Goal: Information Seeking & Learning: Learn about a topic

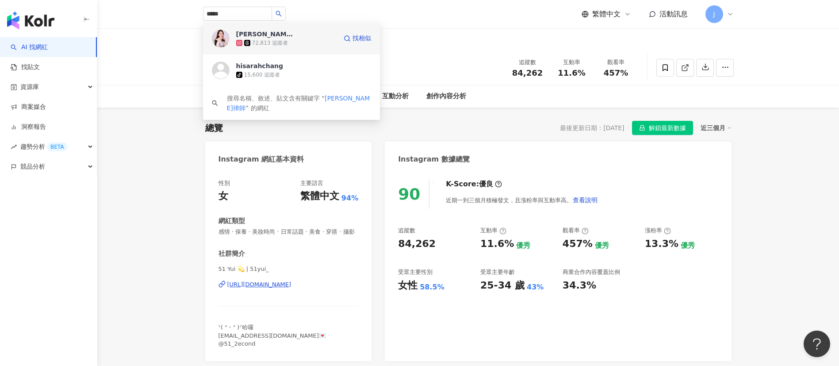
click at [270, 38] on div "72,813 追蹤者" at bounding box center [286, 42] width 101 height 9
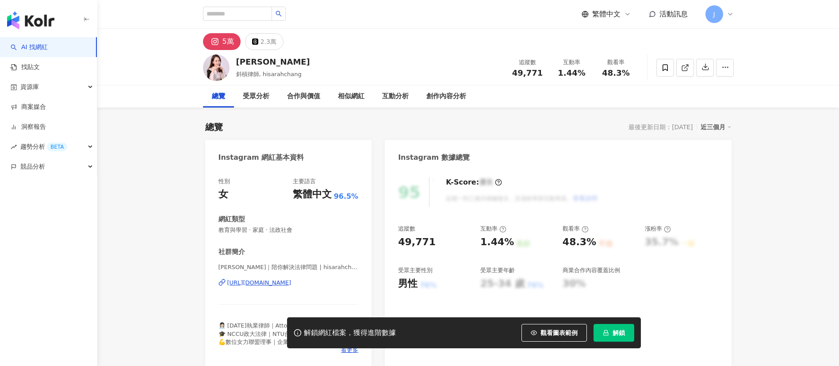
click at [616, 332] on span "解鎖" at bounding box center [618, 332] width 12 height 7
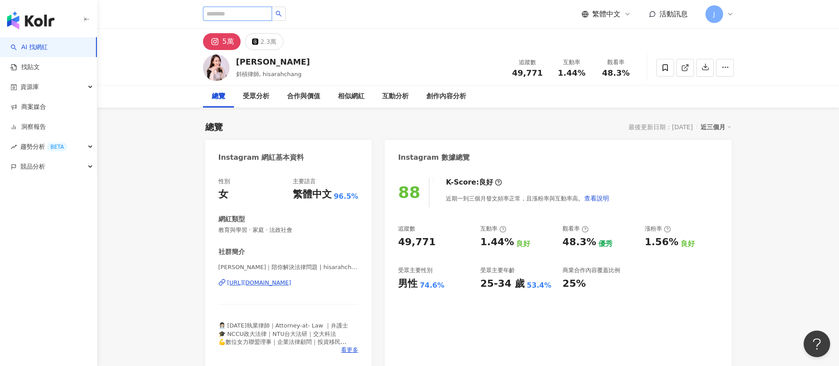
click at [233, 13] on input "search" at bounding box center [237, 14] width 69 height 14
paste input "***"
type input "***"
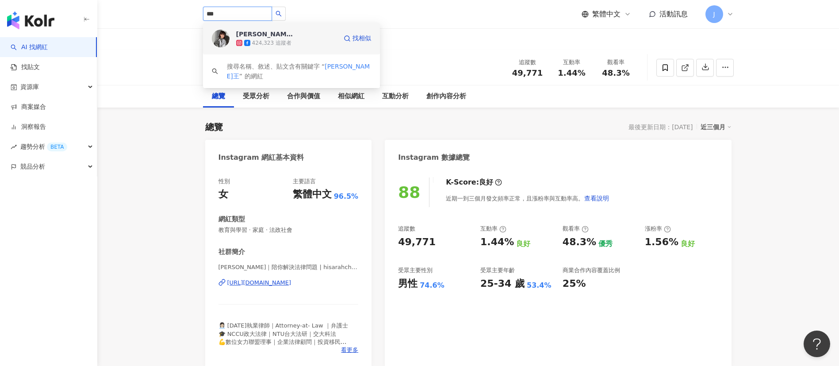
click at [288, 47] on div "凱特王 424,323 追蹤者 找相似" at bounding box center [291, 39] width 177 height 32
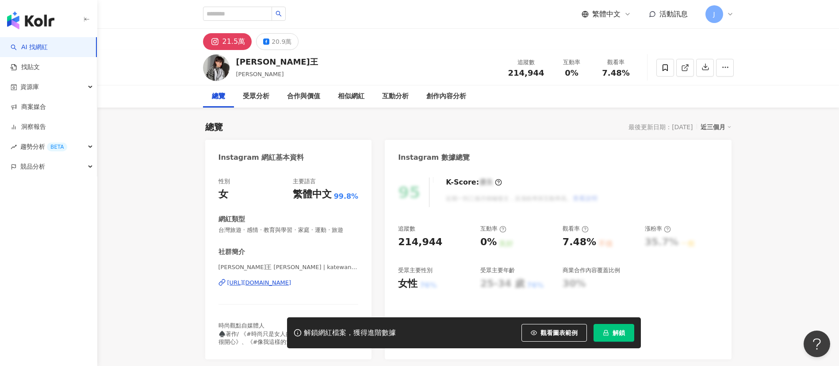
click at [619, 333] on span "解鎖" at bounding box center [618, 332] width 12 height 7
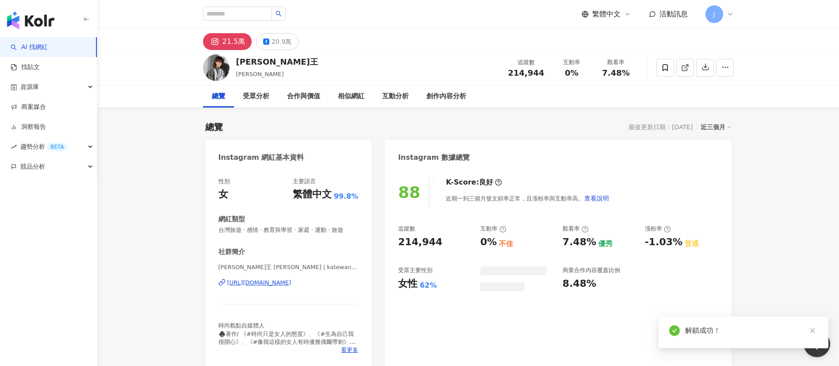
click at [252, 90] on div "受眾分析" at bounding box center [256, 96] width 44 height 22
click at [252, 98] on div "受眾分析" at bounding box center [256, 96] width 27 height 11
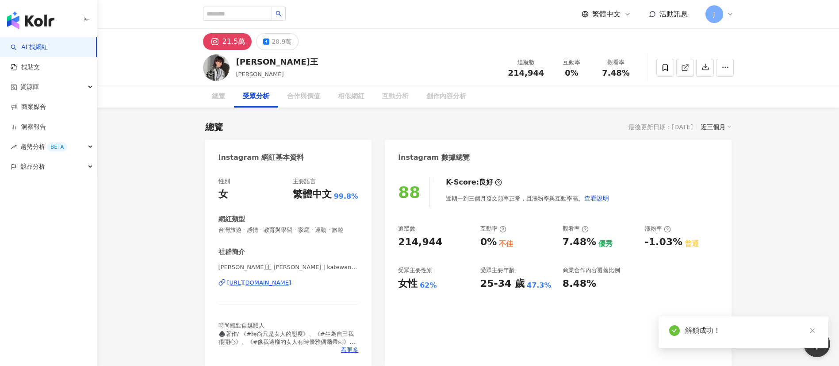
scroll to position [755, 0]
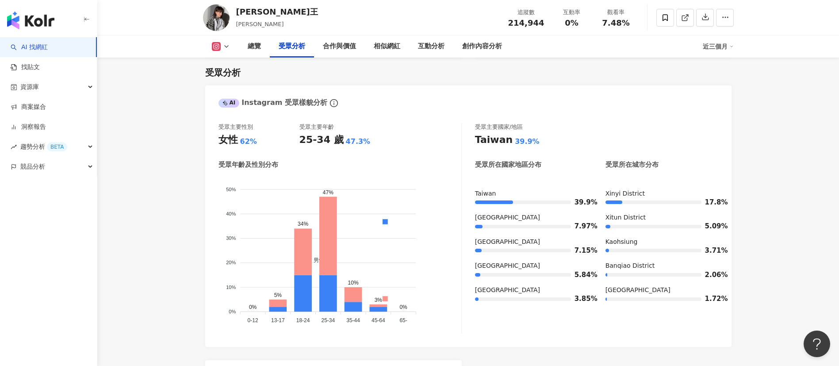
click at [224, 47] on icon at bounding box center [226, 46] width 7 height 7
click at [227, 83] on button "Facebook" at bounding box center [234, 83] width 53 height 12
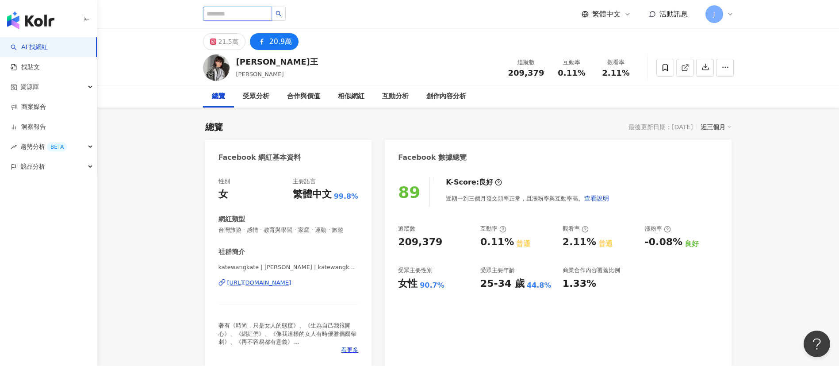
click at [223, 15] on input "search" at bounding box center [237, 14] width 69 height 14
paste input "**********"
type input "**********"
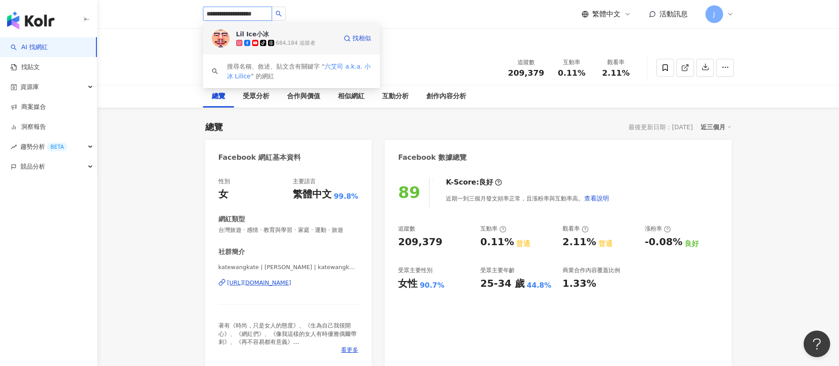
click at [279, 33] on span "Lil Ice小冰" at bounding box center [264, 34] width 57 height 9
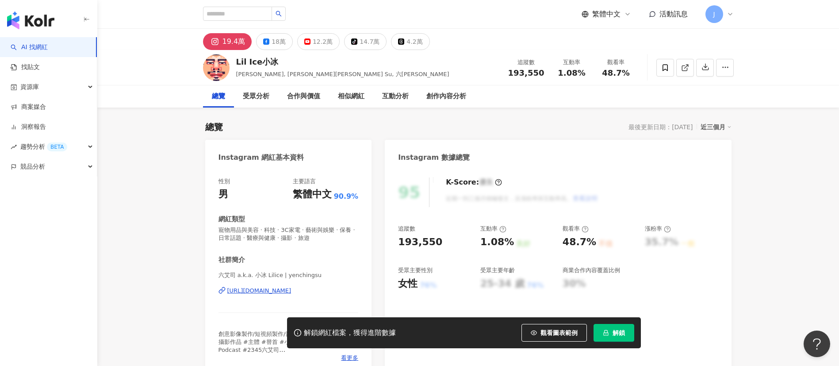
drag, startPoint x: 621, startPoint y: 332, endPoint x: 669, endPoint y: 270, distance: 78.5
click at [621, 332] on span "解鎖" at bounding box center [618, 332] width 12 height 7
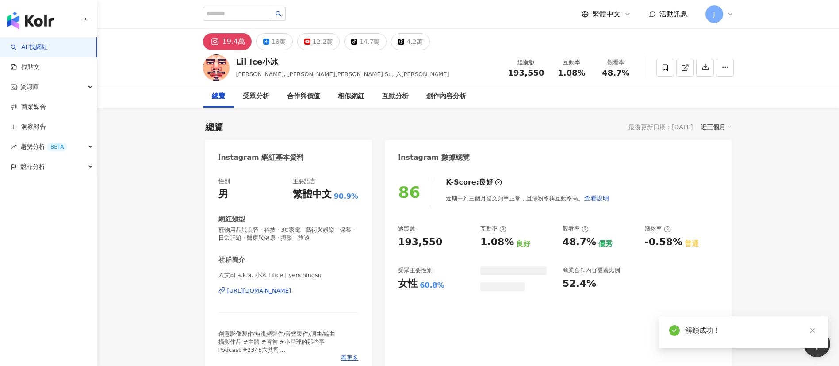
scroll to position [796, 0]
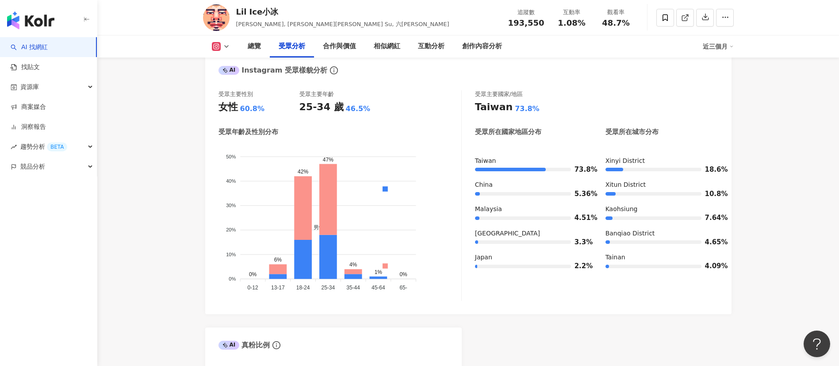
click at [228, 44] on icon at bounding box center [226, 46] width 7 height 7
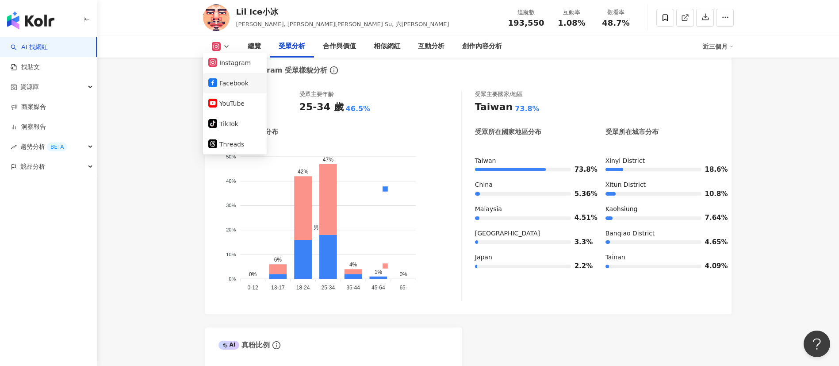
click at [229, 84] on button "Facebook" at bounding box center [234, 83] width 53 height 12
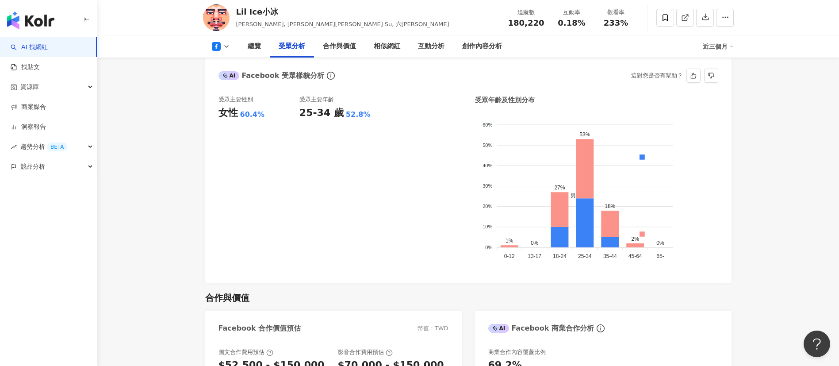
click at [585, 22] on div "0.18%" at bounding box center [572, 23] width 34 height 9
drag, startPoint x: 602, startPoint y: 19, endPoint x: 816, endPoint y: 68, distance: 219.3
click at [641, 24] on div "Lil Ice小冰 蘇彥菁, 蘇彥菁 Nick Su, 六艾司 追蹤數 180,220 互動率 0.18% 觀看率 233%" at bounding box center [468, 17] width 566 height 35
click at [225, 46] on icon at bounding box center [226, 46] width 7 height 7
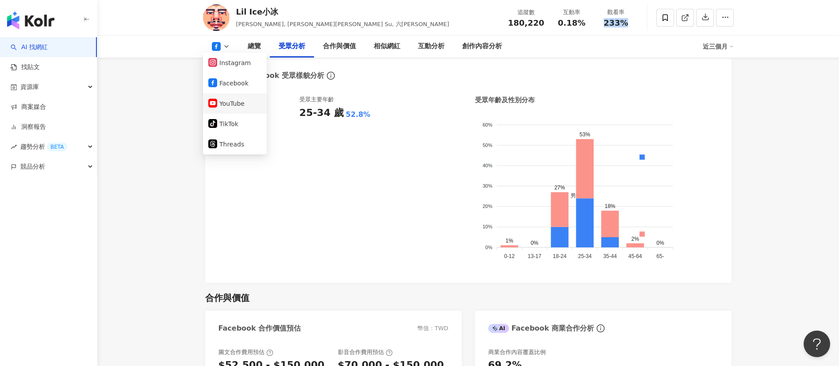
click at [228, 104] on button "YouTube" at bounding box center [234, 103] width 53 height 12
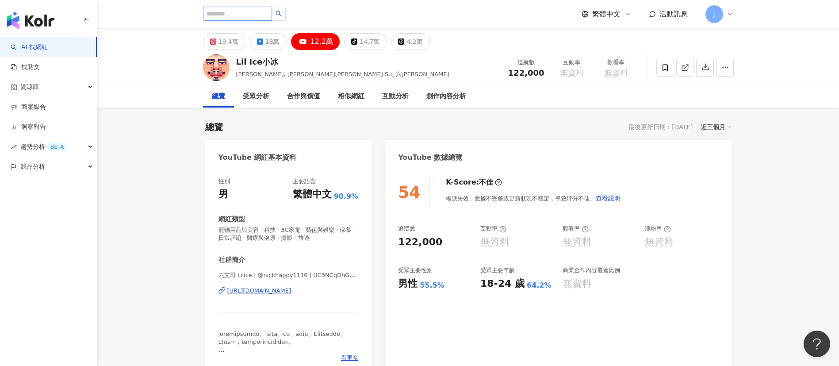
click at [221, 13] on input "search" at bounding box center [237, 14] width 69 height 14
paste input "****"
type input "****"
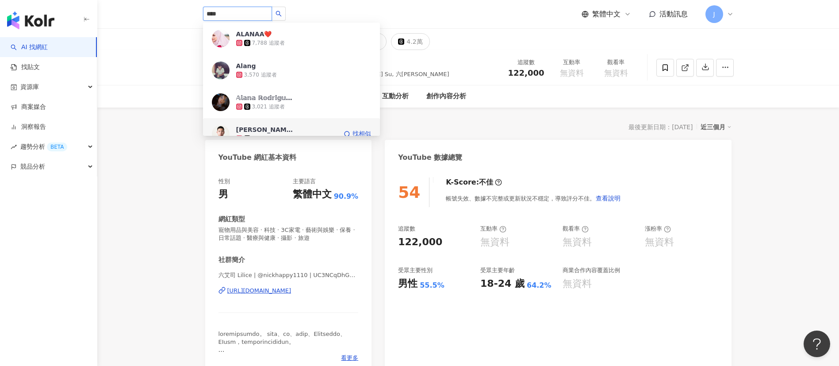
click at [272, 124] on div "張倫輝ALaN｜插畫家｜接案設計師 33,685 追蹤者 找相似" at bounding box center [291, 134] width 177 height 32
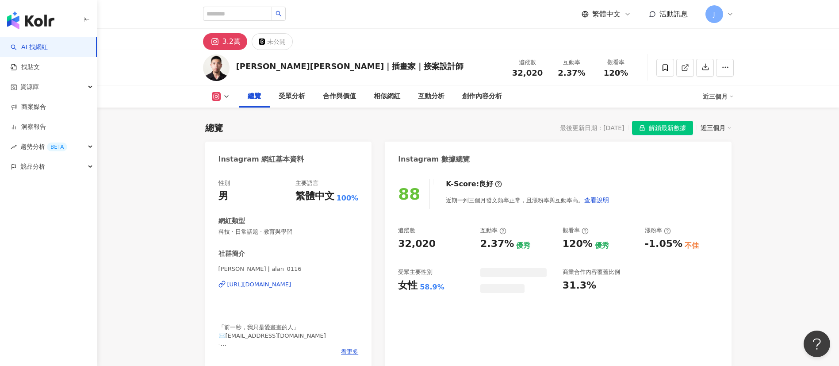
scroll to position [729, 0]
